Goal: Task Accomplishment & Management: Manage account settings

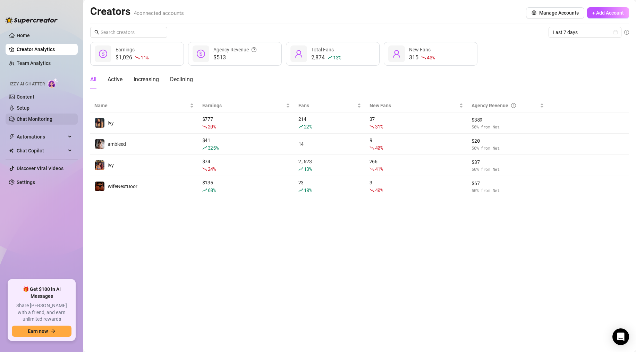
click at [40, 122] on link "Chat Monitoring" at bounding box center [35, 119] width 36 height 6
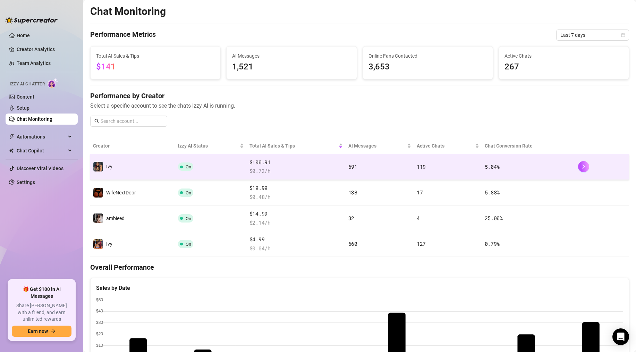
click at [175, 165] on td "Ivy" at bounding box center [132, 167] width 85 height 26
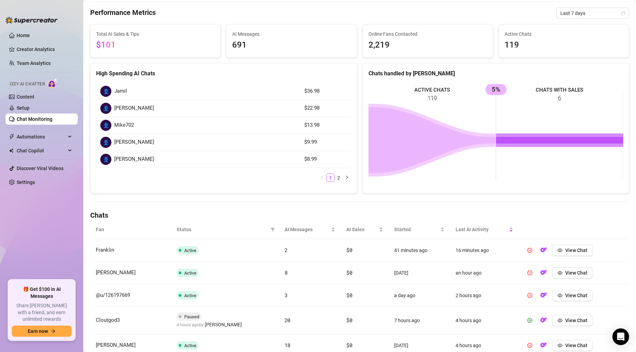
scroll to position [199, 0]
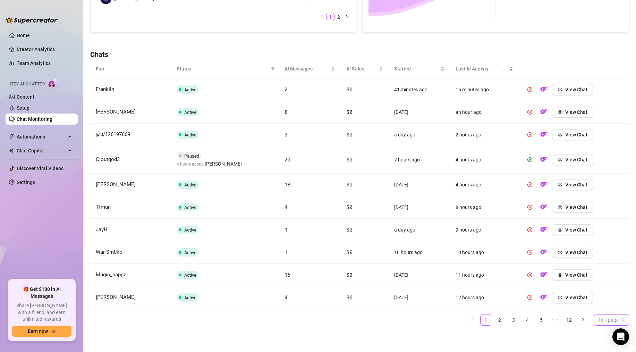
click at [599, 321] on span "10 / page" at bounding box center [611, 320] width 27 height 10
click at [603, 310] on div "100 / page" at bounding box center [611, 305] width 32 height 11
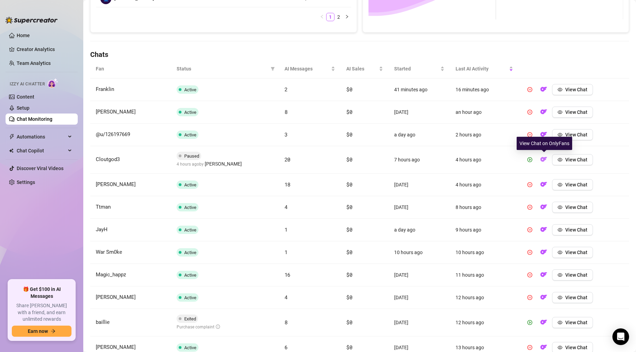
click at [543, 159] on img "button" at bounding box center [543, 159] width 7 height 7
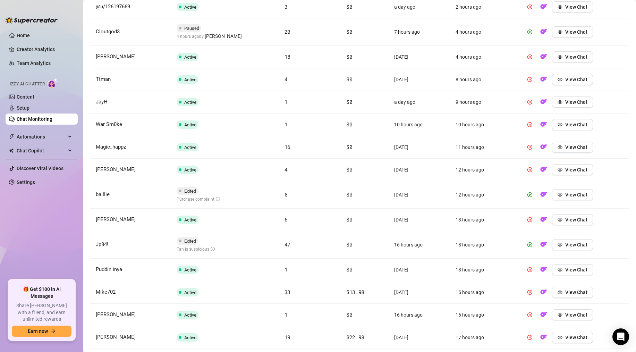
scroll to position [340, 0]
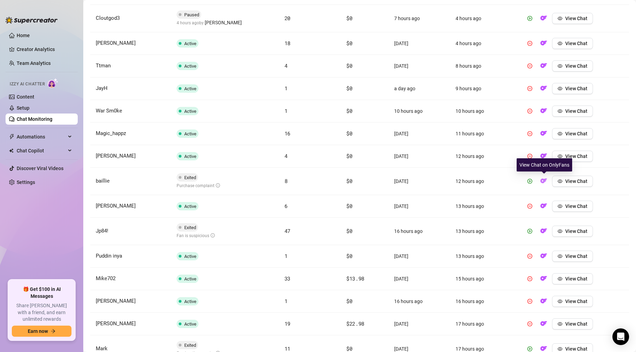
click at [542, 181] on img "button" at bounding box center [543, 180] width 7 height 7
click at [546, 231] on img "button" at bounding box center [543, 230] width 7 height 7
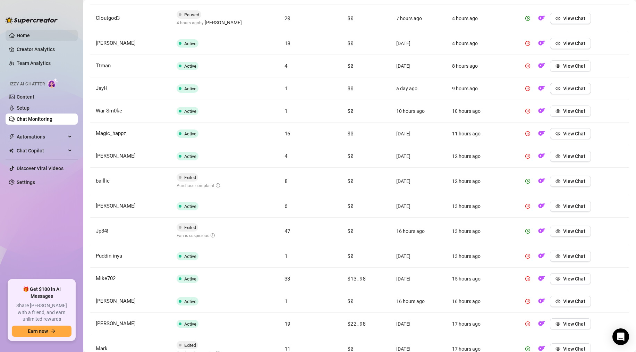
click at [27, 38] on link "Home" at bounding box center [23, 36] width 13 height 6
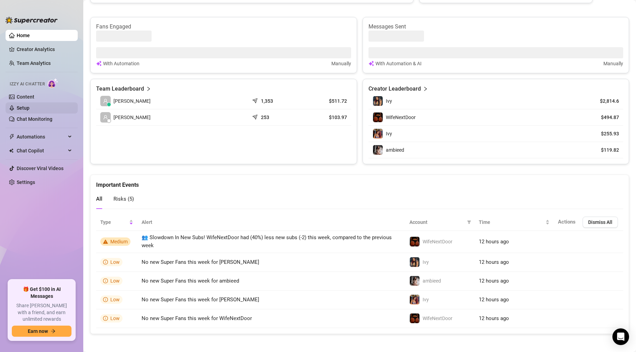
scroll to position [229, 0]
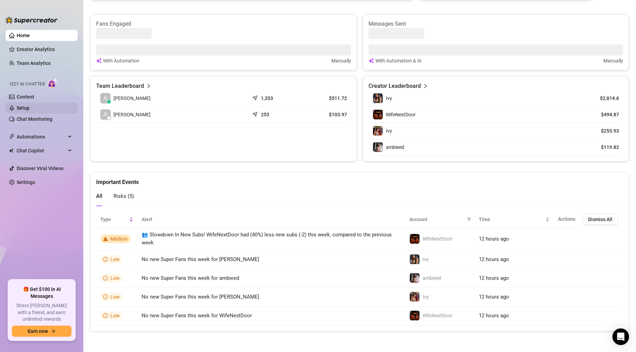
click at [26, 107] on link "Setup" at bounding box center [23, 108] width 13 height 6
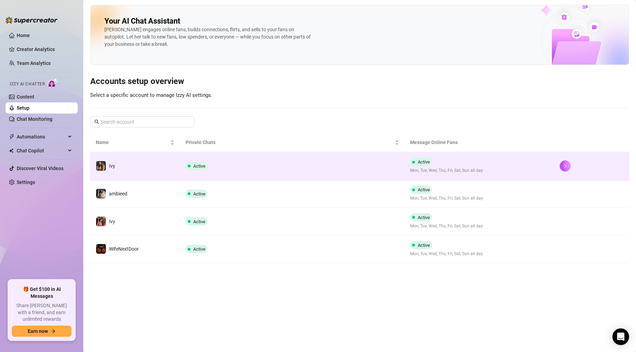
click at [148, 158] on td "Ivy" at bounding box center [135, 166] width 90 height 28
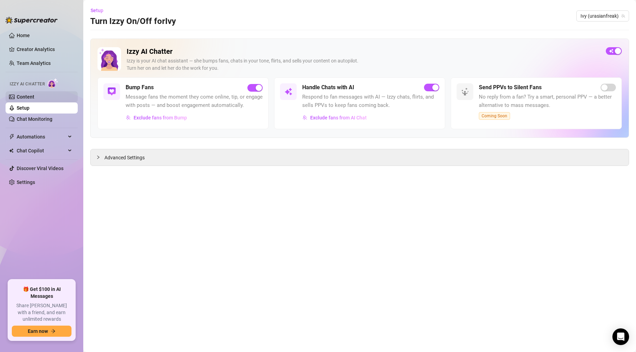
click at [31, 94] on link "Content" at bounding box center [26, 97] width 18 height 6
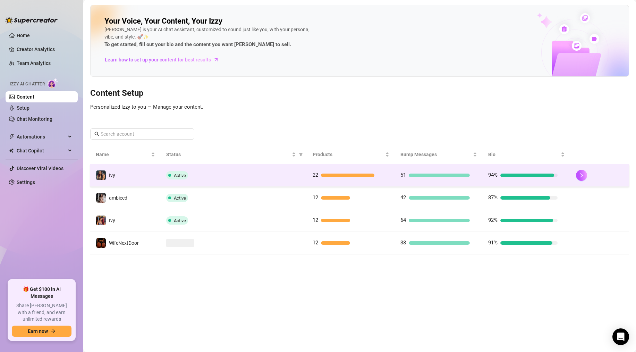
click at [157, 172] on td "Ivy" at bounding box center [125, 175] width 70 height 23
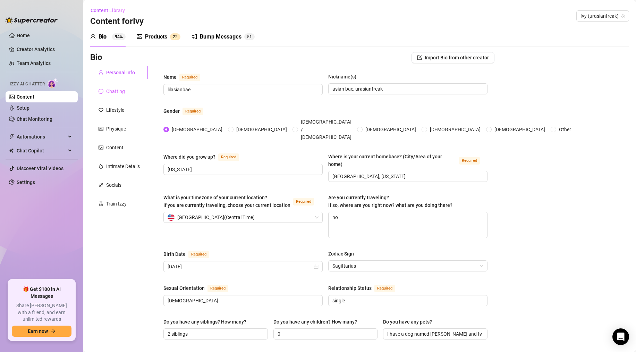
click at [117, 95] on div "Chatting" at bounding box center [119, 91] width 58 height 13
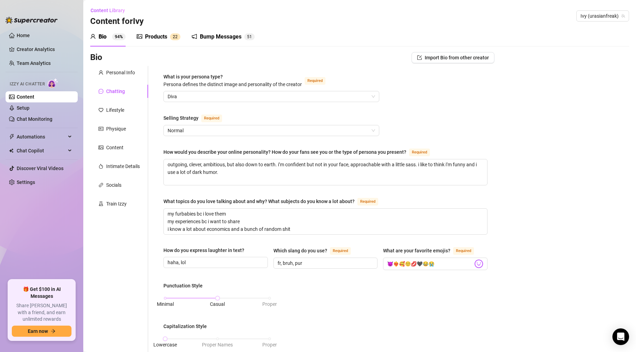
click at [34, 96] on link "Content" at bounding box center [26, 97] width 18 height 6
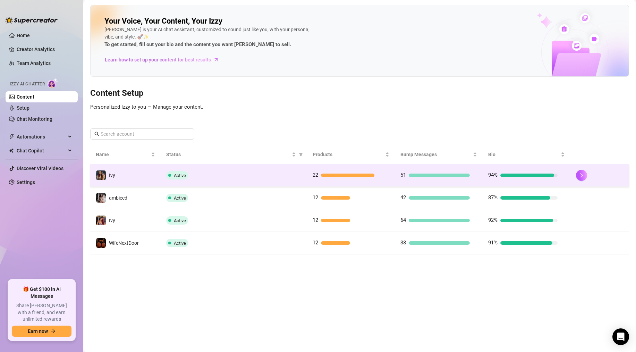
click at [210, 180] on td "Active" at bounding box center [234, 175] width 146 height 23
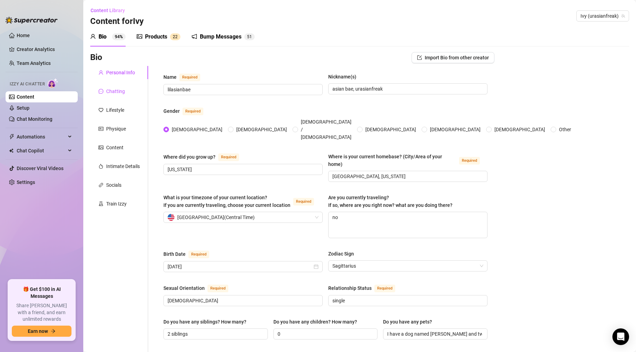
click at [121, 91] on div "Chatting" at bounding box center [115, 91] width 19 height 8
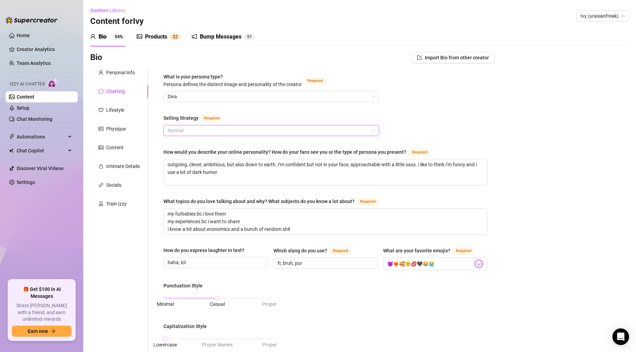
click at [195, 130] on span "Normal" at bounding box center [271, 130] width 207 height 10
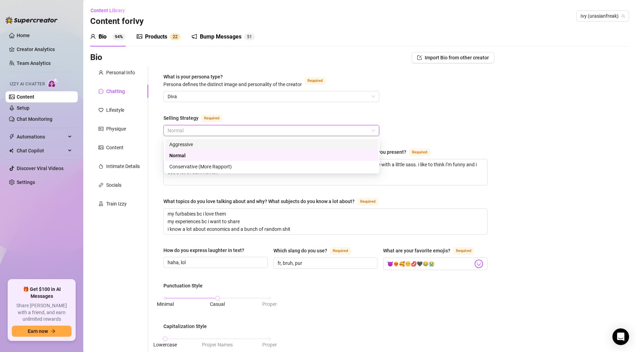
click at [191, 143] on div "Aggressive" at bounding box center [271, 144] width 205 height 8
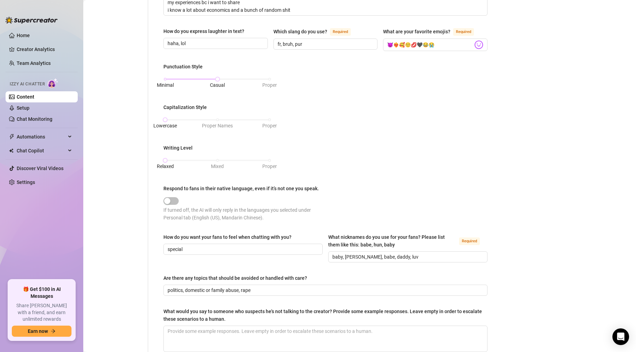
scroll to position [293, 0]
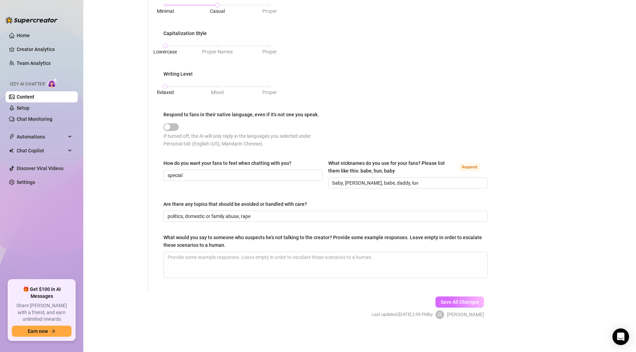
click at [469, 300] on span "Save All Changes" at bounding box center [459, 302] width 38 height 6
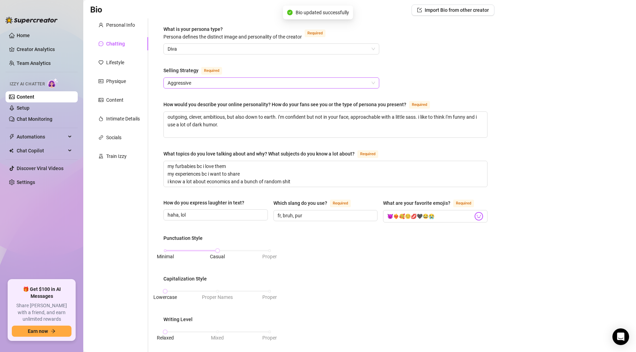
scroll to position [0, 0]
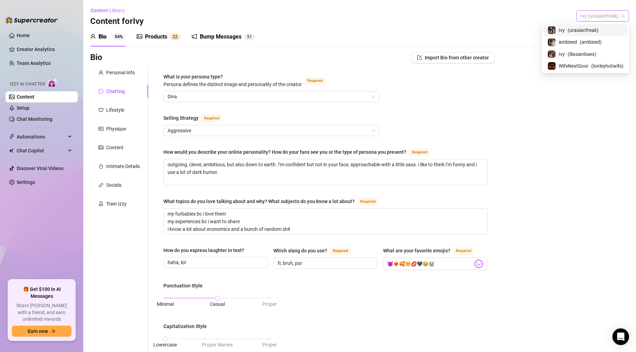
click at [584, 12] on span "Ivy (urasianfreak)" at bounding box center [602, 16] width 44 height 10
click at [581, 43] on span "( ambieed )" at bounding box center [591, 42] width 22 height 8
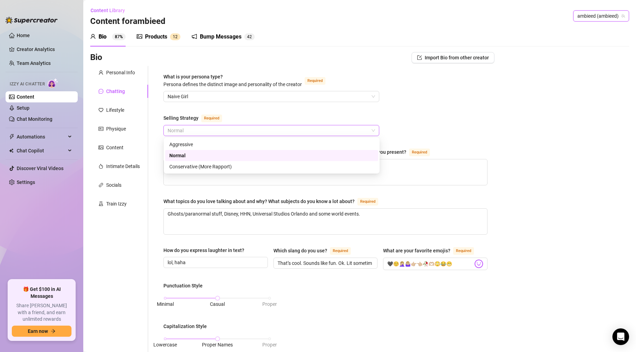
click at [191, 130] on span "Normal" at bounding box center [271, 130] width 207 height 10
click at [191, 143] on div "Aggressive" at bounding box center [271, 144] width 205 height 8
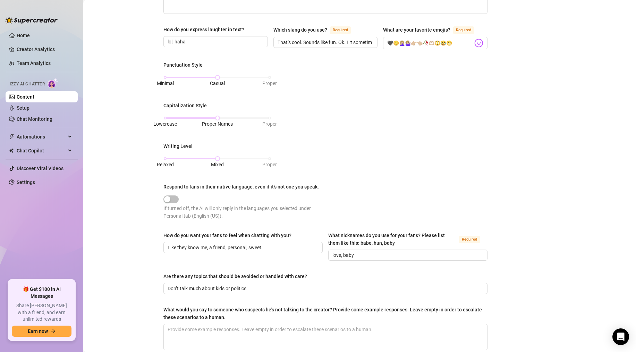
scroll to position [293, 0]
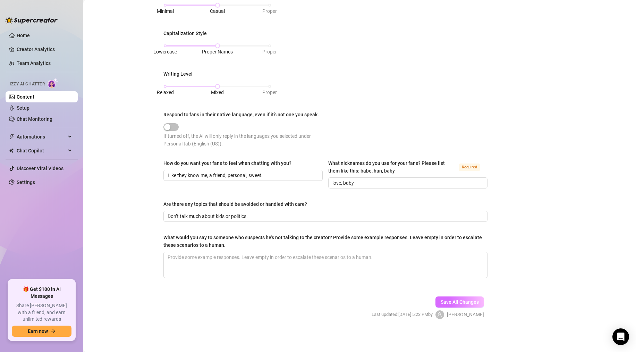
click at [452, 301] on span "Save All Changes" at bounding box center [459, 302] width 38 height 6
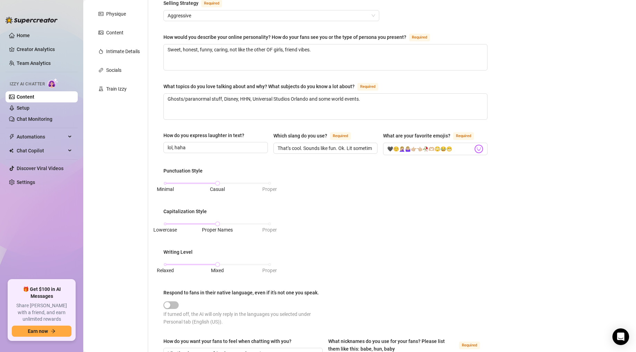
scroll to position [0, 0]
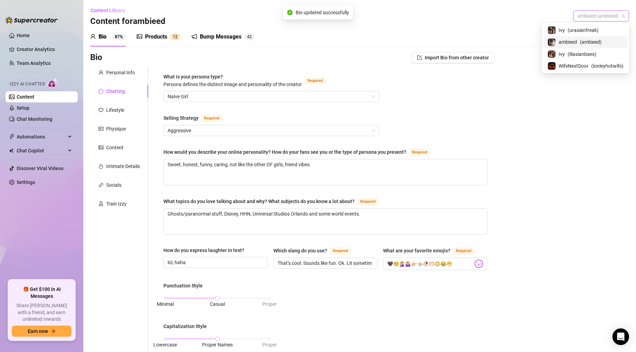
click at [605, 15] on span "ambieed (ambieed)" at bounding box center [601, 16] width 48 height 10
click at [585, 55] on span "( lilasianbaex )" at bounding box center [581, 54] width 29 height 8
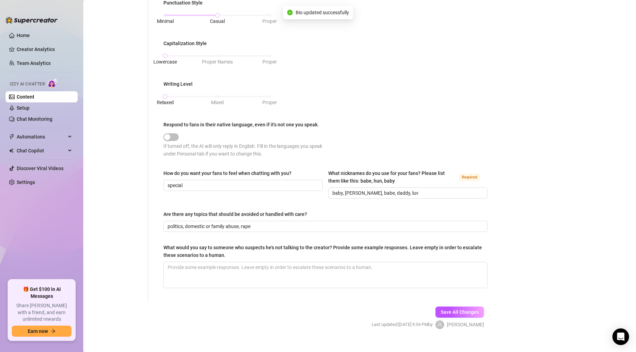
scroll to position [293, 0]
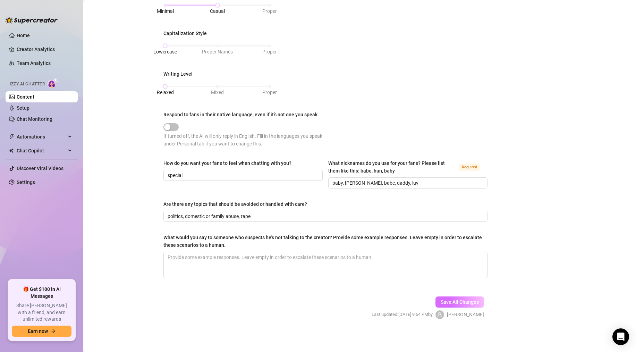
click at [445, 302] on span "Save All Changes" at bounding box center [459, 302] width 38 height 6
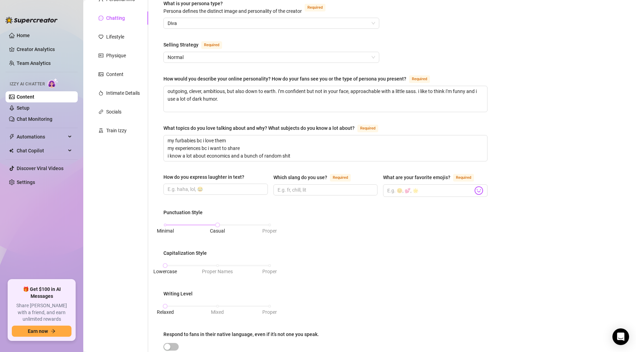
scroll to position [0, 0]
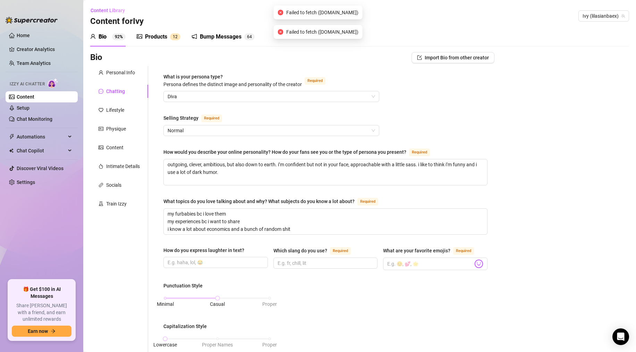
click at [213, 136] on div "What is your persona type? [PERSON_NAME] defines the distinct image and persona…" at bounding box center [325, 325] width 324 height 504
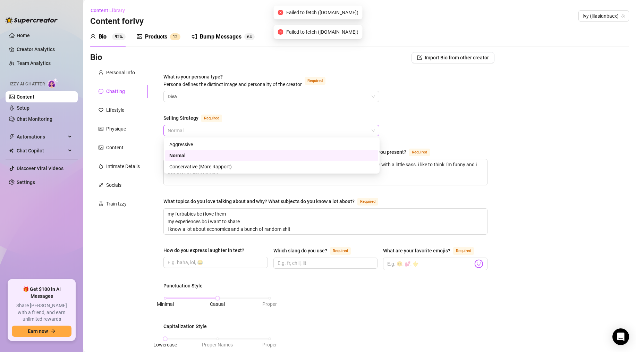
click at [213, 136] on div "Normal" at bounding box center [271, 130] width 216 height 11
click at [213, 140] on div "Aggressive" at bounding box center [271, 144] width 205 height 8
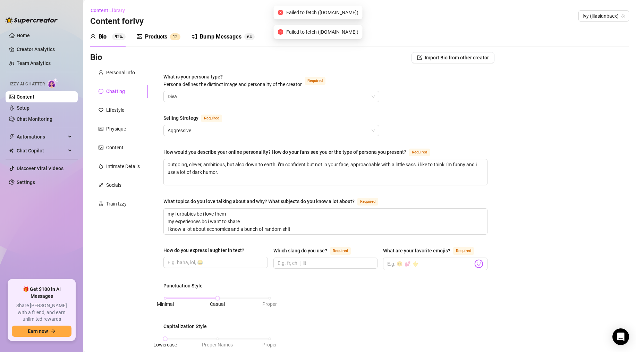
click at [398, 133] on div "What is your persona type? [PERSON_NAME] defines the distinct image and persona…" at bounding box center [325, 325] width 324 height 504
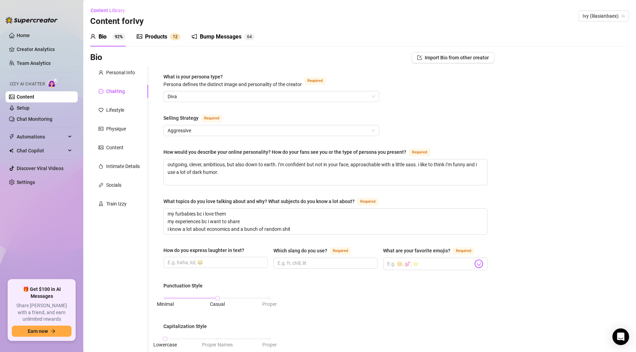
scroll to position [293, 0]
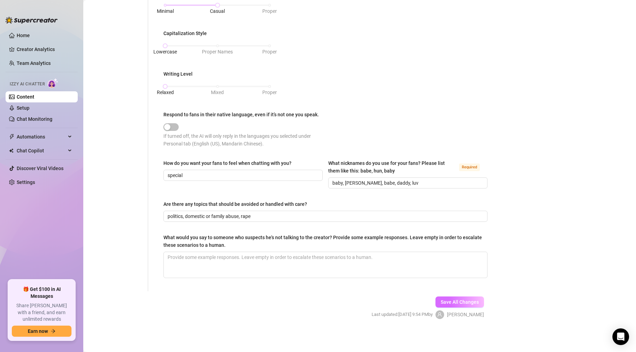
click at [445, 303] on span "Save All Changes" at bounding box center [459, 302] width 38 height 6
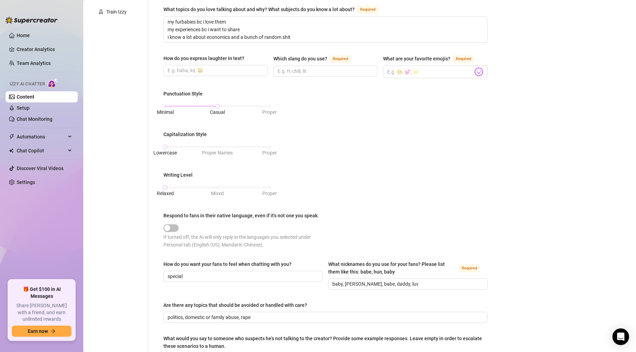
scroll to position [0, 0]
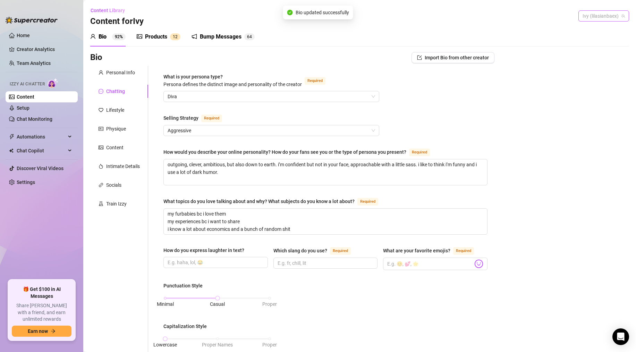
click at [602, 16] on span "Ivy (lilasianbaex)" at bounding box center [603, 16] width 42 height 10
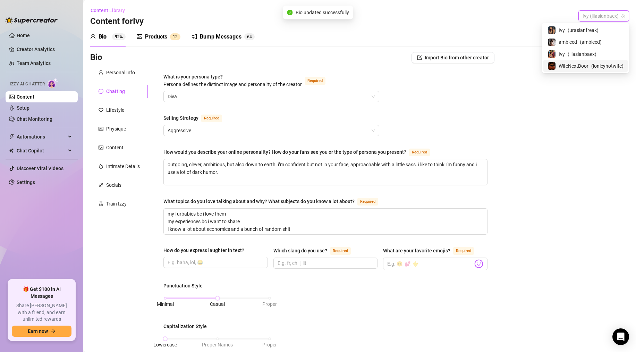
click at [578, 63] on span "WifeNextDoor" at bounding box center [573, 66] width 30 height 8
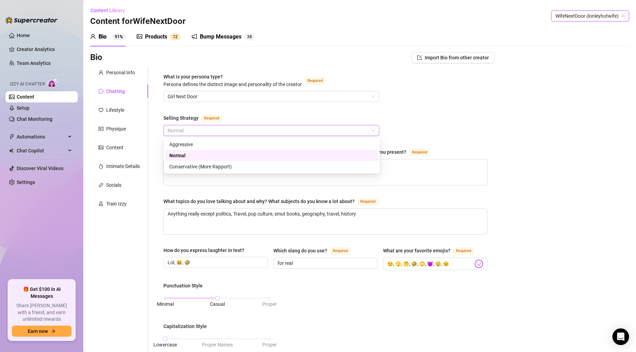
click at [235, 128] on span "Normal" at bounding box center [271, 130] width 207 height 10
click at [229, 145] on div "Aggressive" at bounding box center [271, 144] width 205 height 8
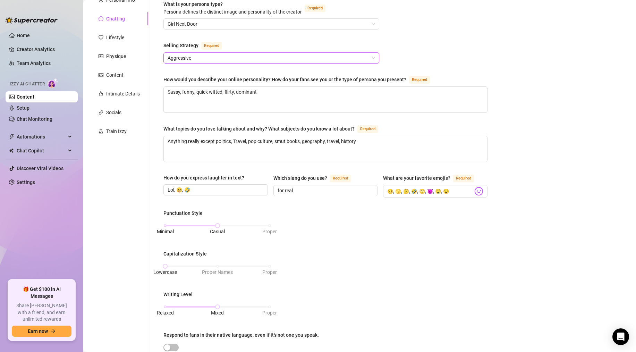
scroll to position [293, 0]
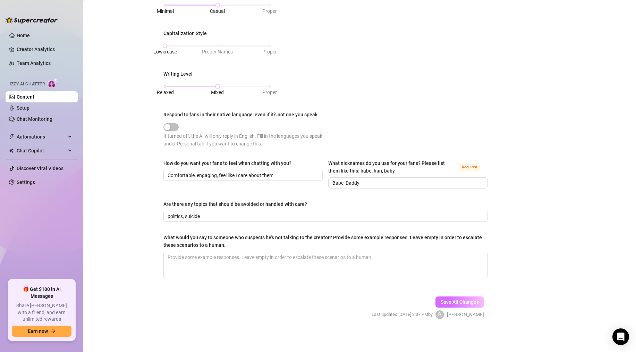
click at [458, 300] on span "Save All Changes" at bounding box center [459, 302] width 38 height 6
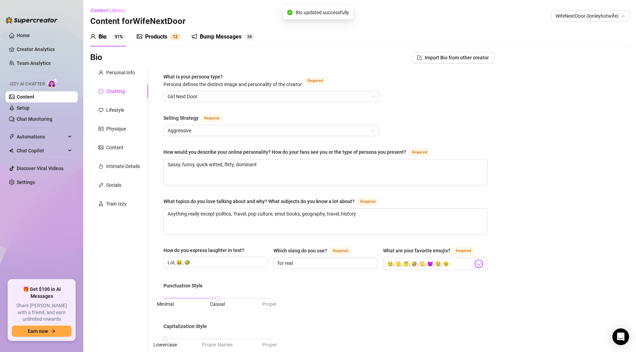
click at [34, 95] on link "Content" at bounding box center [26, 97] width 18 height 6
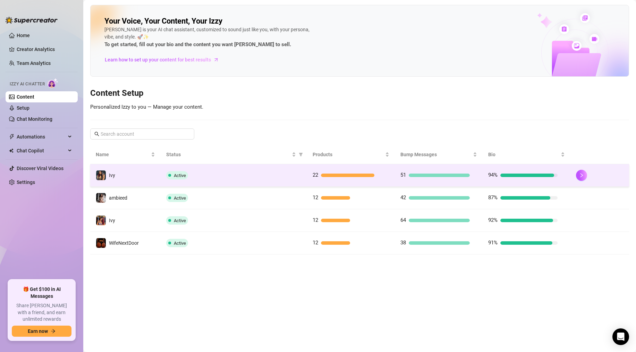
click at [214, 171] on div "Active" at bounding box center [233, 175] width 135 height 8
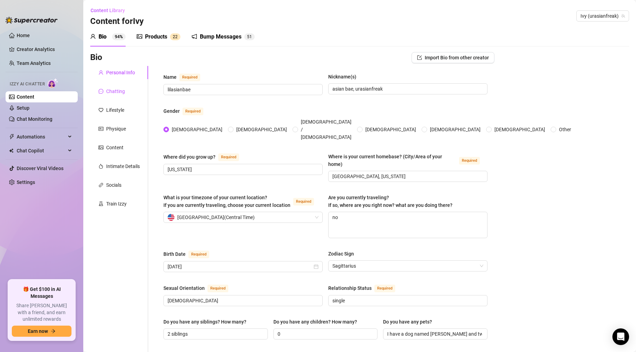
click at [111, 94] on div "Chatting" at bounding box center [115, 91] width 19 height 8
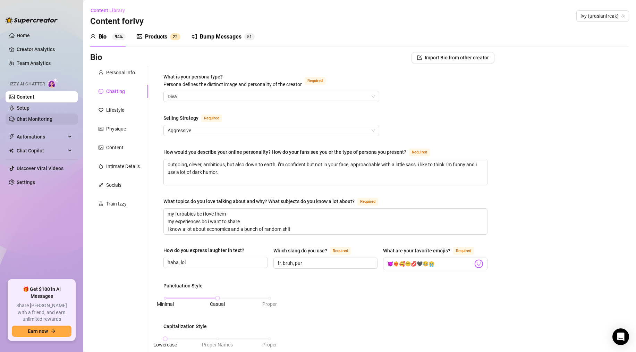
click at [29, 122] on link "Chat Monitoring" at bounding box center [35, 119] width 36 height 6
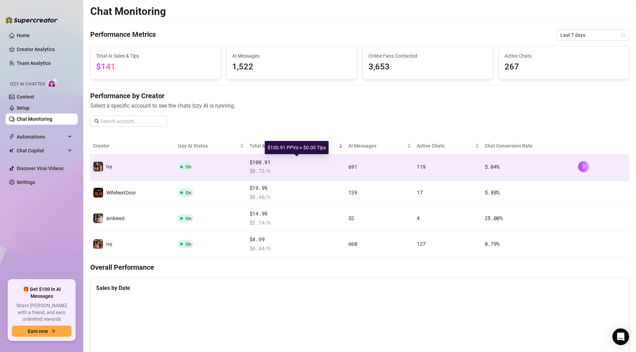
click at [313, 163] on span "$100.91" at bounding box center [295, 162] width 93 height 8
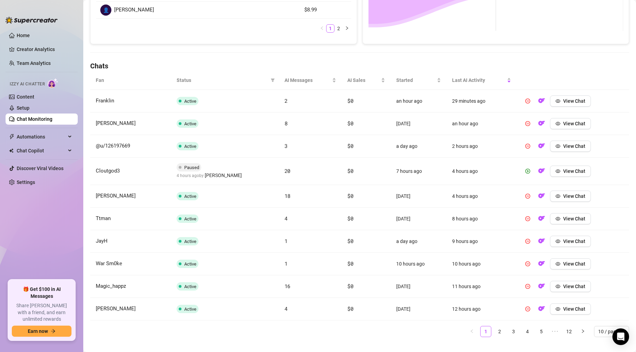
scroll to position [199, 0]
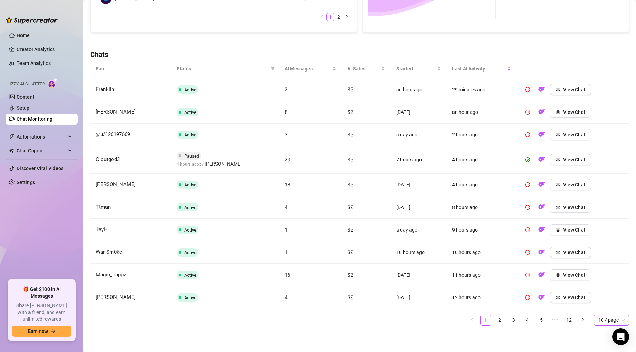
click at [605, 316] on span "10 / page" at bounding box center [611, 320] width 27 height 10
click at [613, 304] on div "100 / page" at bounding box center [611, 306] width 24 height 8
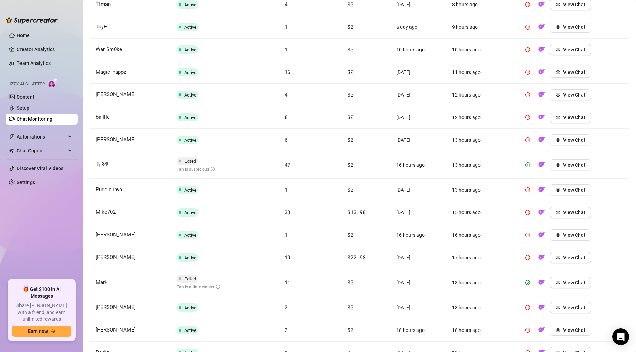
scroll to position [402, 0]
click at [539, 166] on img "button" at bounding box center [541, 163] width 7 height 7
click at [541, 280] on img "button" at bounding box center [541, 281] width 7 height 7
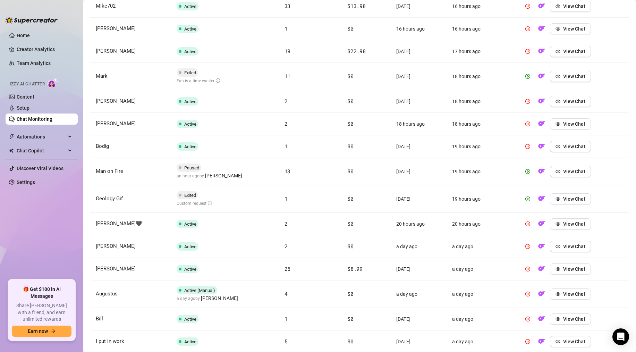
scroll to position [614, 0]
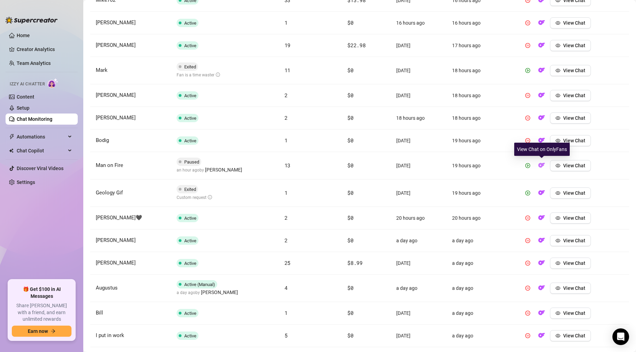
click at [539, 165] on img "button" at bounding box center [541, 165] width 7 height 7
click at [538, 193] on img "button" at bounding box center [541, 192] width 7 height 7
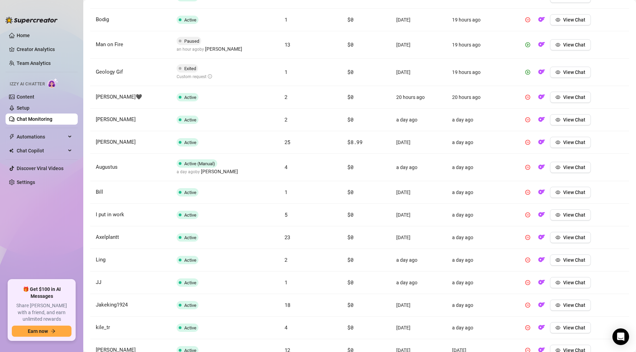
scroll to position [745, 0]
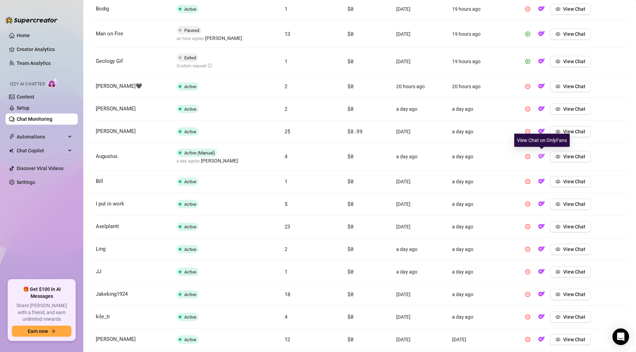
click at [539, 158] on img "button" at bounding box center [541, 156] width 7 height 7
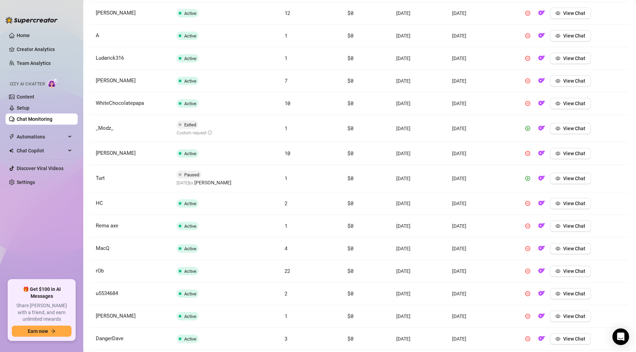
scroll to position [1074, 0]
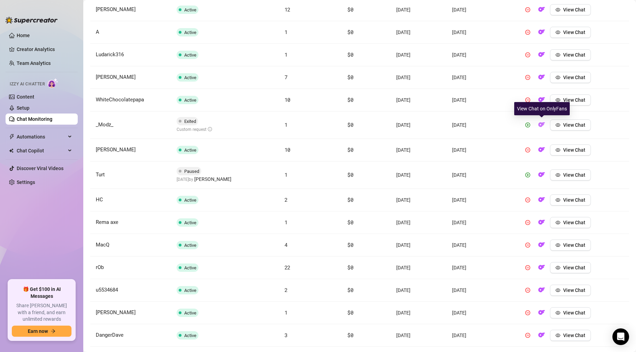
click at [538, 126] on img "button" at bounding box center [541, 124] width 7 height 7
click at [539, 174] on img "button" at bounding box center [541, 174] width 7 height 7
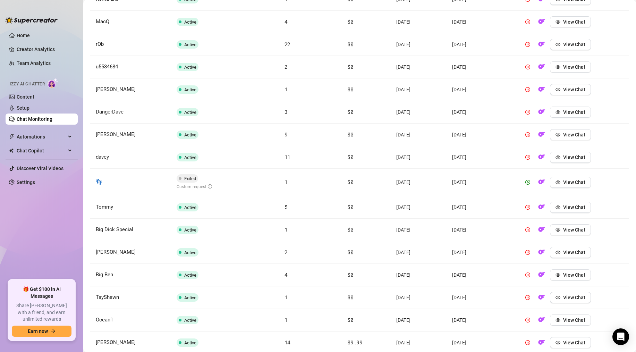
scroll to position [1309, 0]
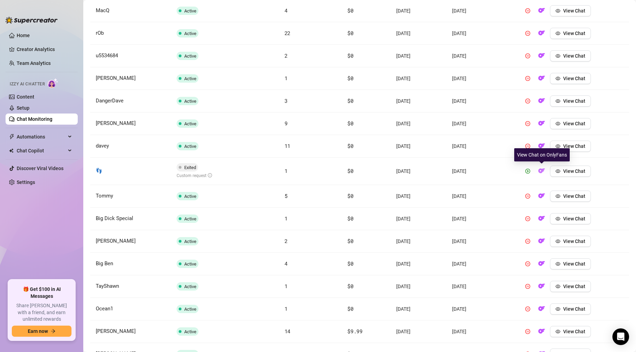
click at [539, 172] on img "button" at bounding box center [541, 170] width 7 height 7
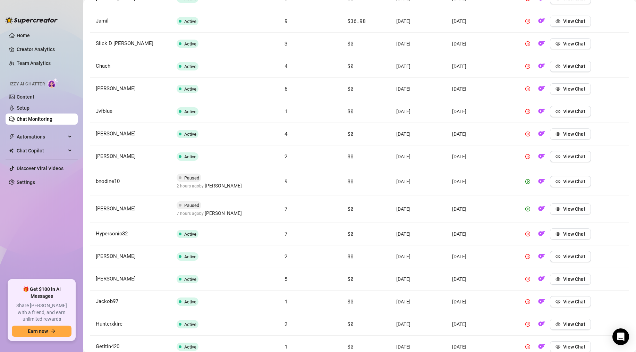
scroll to position [1822, 0]
click at [539, 180] on img "button" at bounding box center [541, 180] width 7 height 7
click at [539, 206] on img "button" at bounding box center [541, 207] width 7 height 7
click at [525, 206] on icon "play-circle" at bounding box center [527, 207] width 5 height 5
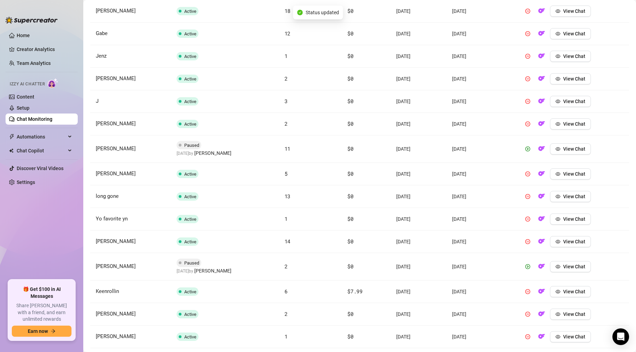
scroll to position [2181, 0]
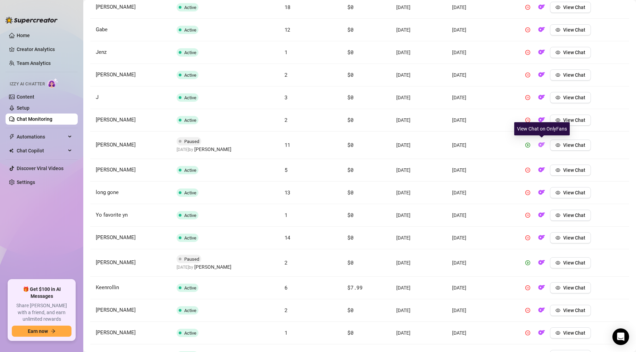
click at [538, 145] on img "button" at bounding box center [541, 144] width 7 height 7
click at [19, 37] on link "Home" at bounding box center [23, 36] width 13 height 6
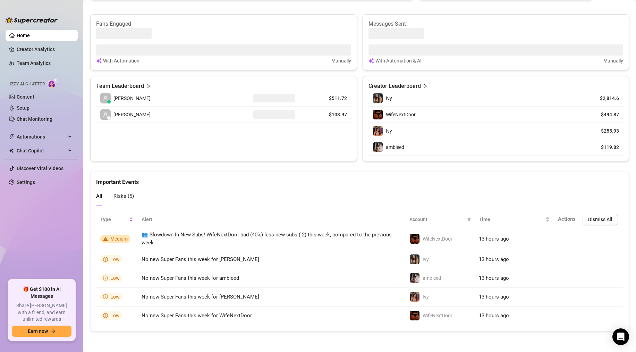
scroll to position [229, 0]
click at [31, 52] on link "Creator Analytics" at bounding box center [44, 49] width 55 height 11
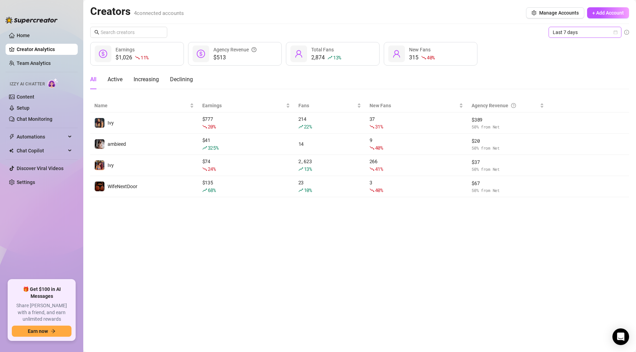
click at [561, 33] on span "Last 7 days" at bounding box center [584, 32] width 65 height 10
click at [567, 46] on div "Last 24 hours" at bounding box center [585, 46] width 62 height 8
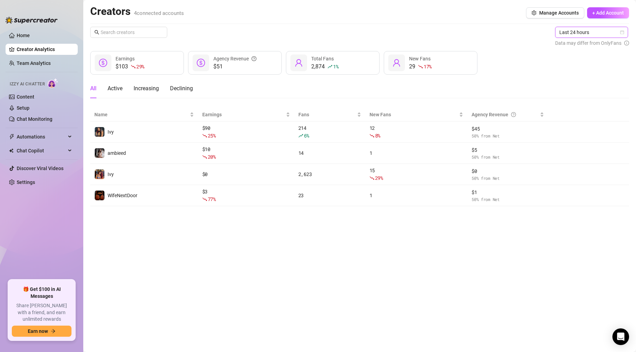
click at [26, 51] on link "Creator Analytics" at bounding box center [44, 49] width 55 height 11
